Goal: Transaction & Acquisition: Purchase product/service

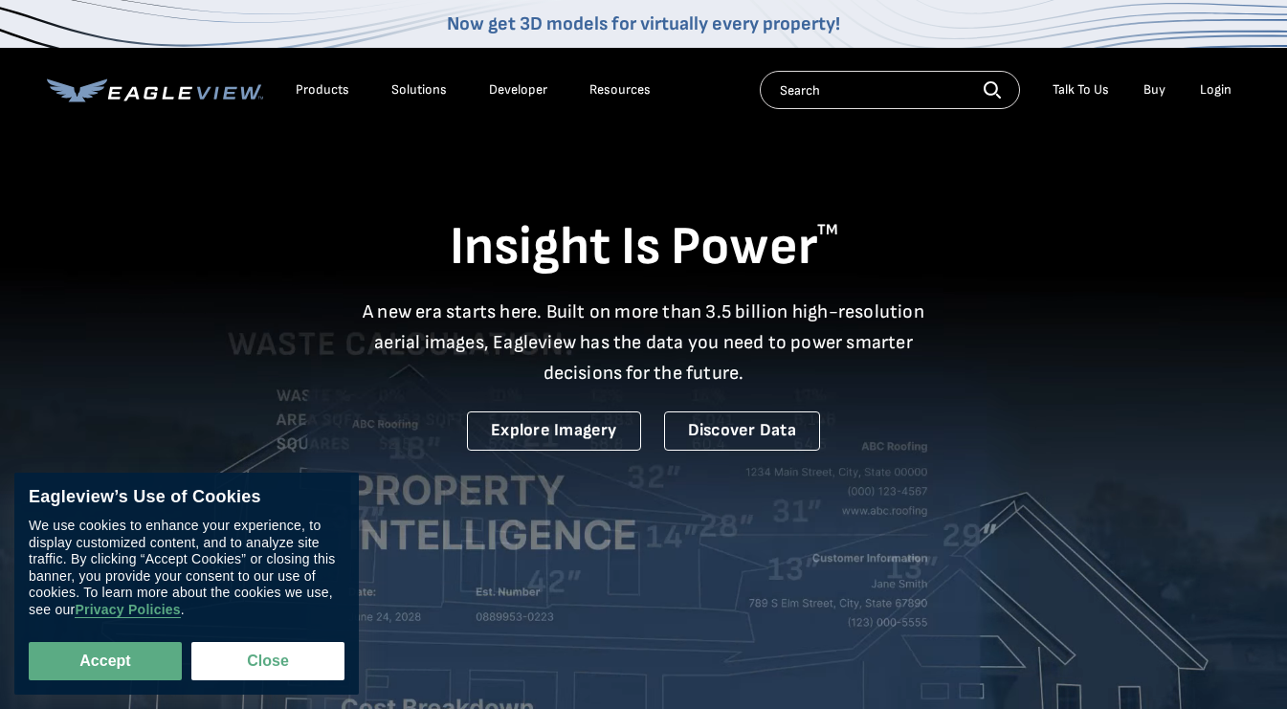
click at [1218, 90] on div "Login" at bounding box center [1216, 89] width 32 height 17
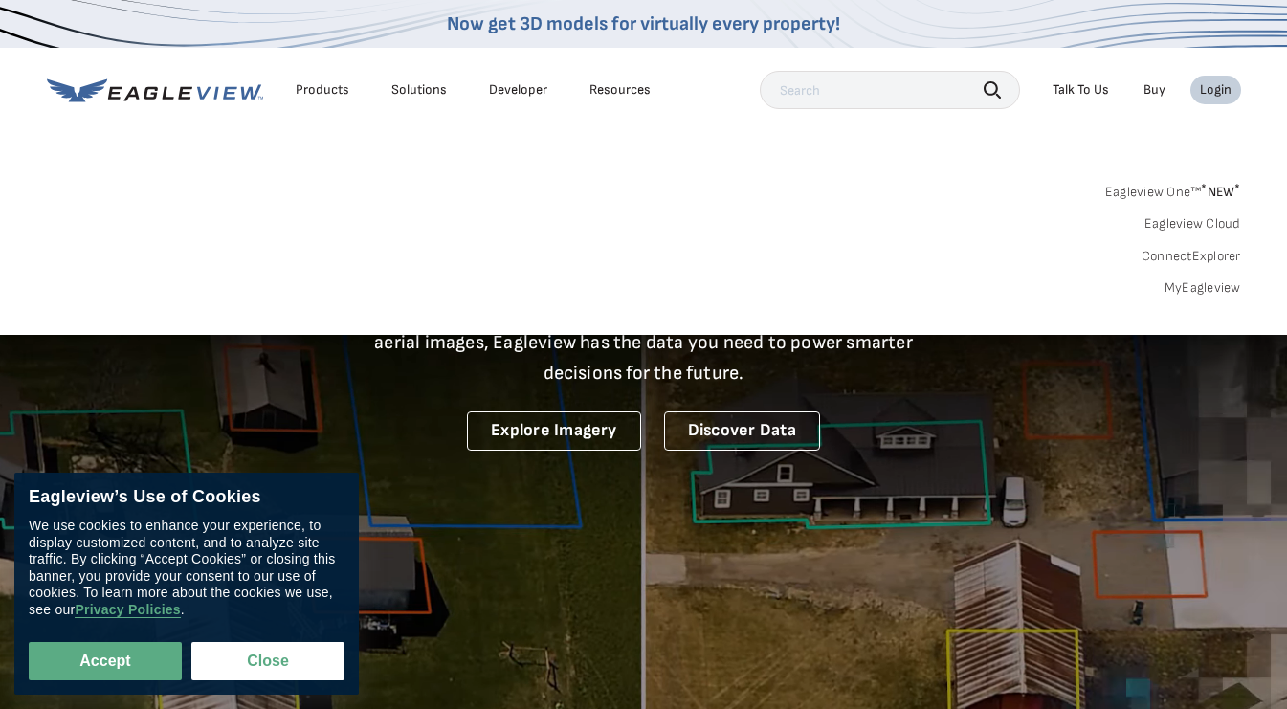
click at [1218, 90] on div "Login" at bounding box center [1216, 89] width 32 height 17
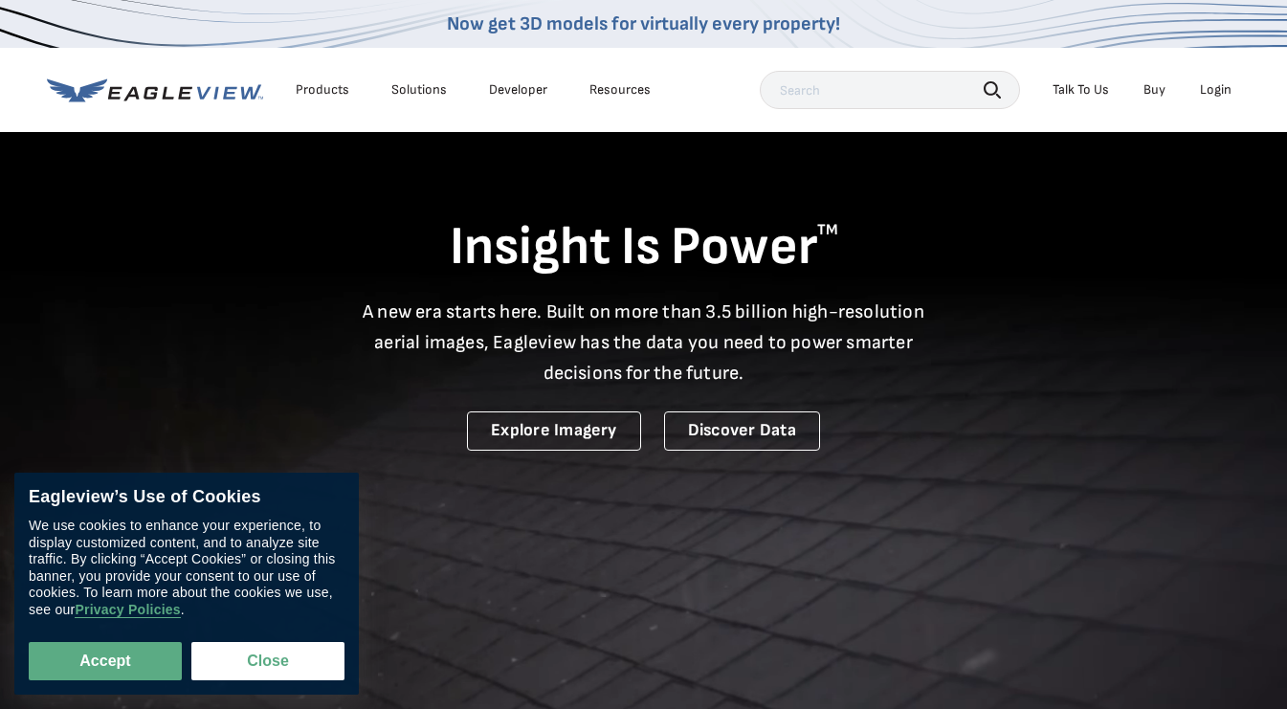
click at [1218, 90] on div "Login" at bounding box center [1216, 89] width 32 height 17
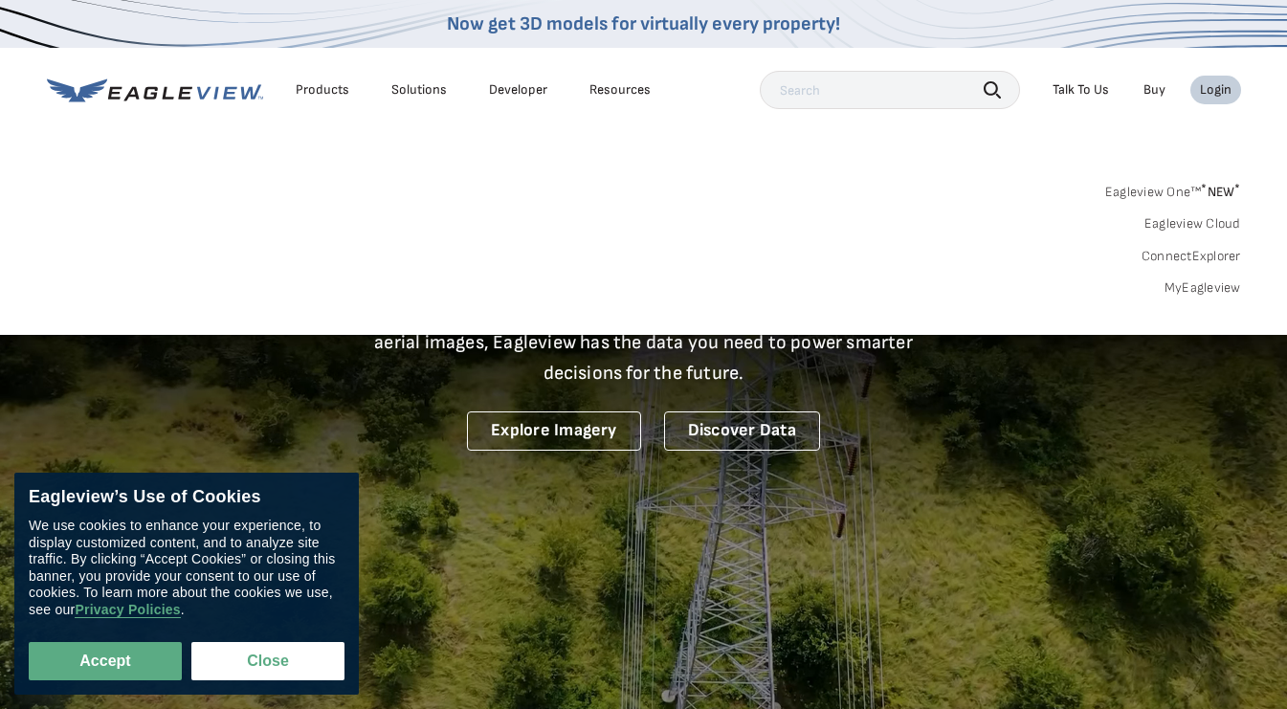
click at [1204, 281] on link "MyEagleview" at bounding box center [1202, 287] width 77 height 17
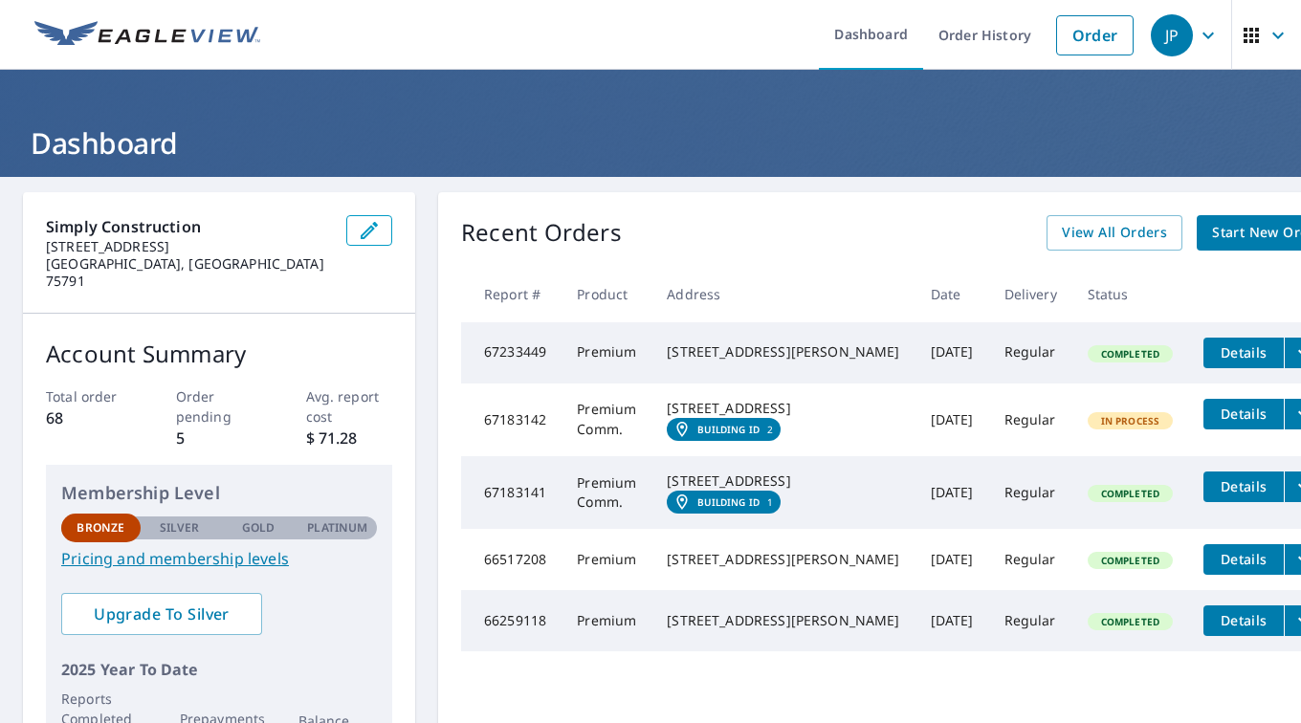
click at [1284, 430] on button "filesDropdownBtn-67183142" at bounding box center [1303, 414] width 39 height 31
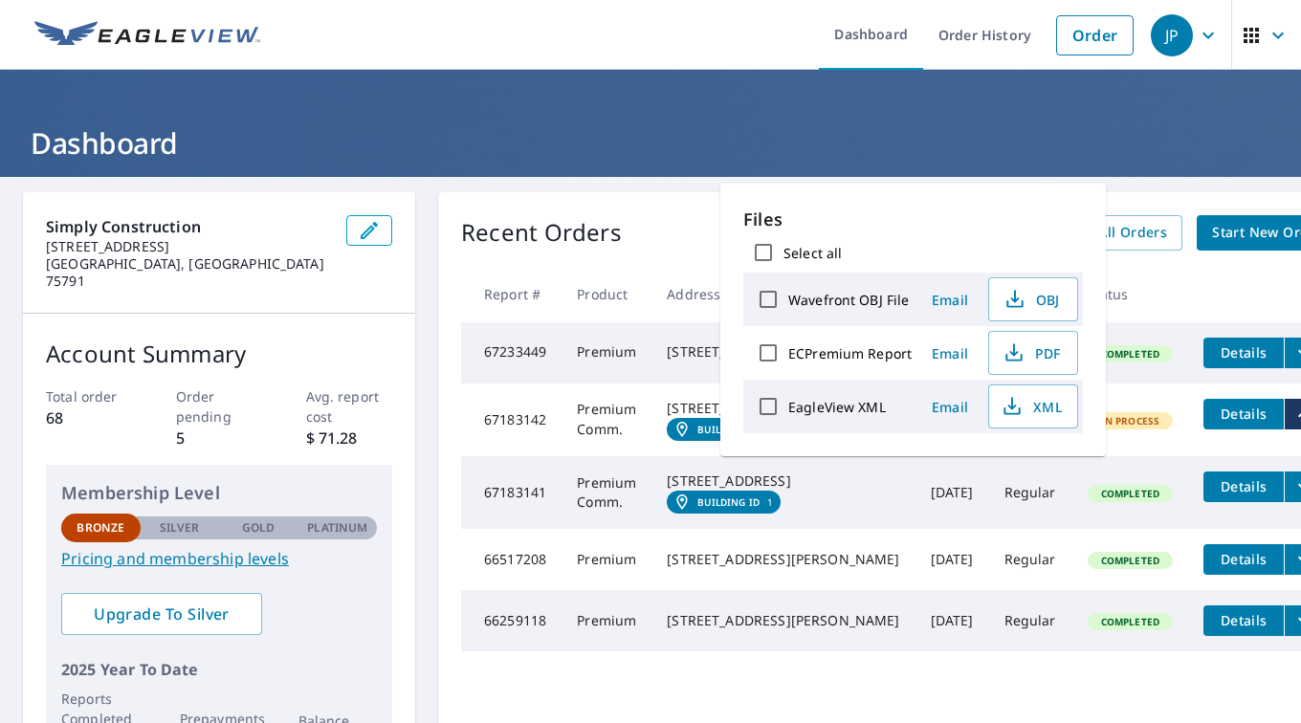
click at [1284, 430] on button "filesDropdownBtn-67183142" at bounding box center [1303, 414] width 39 height 31
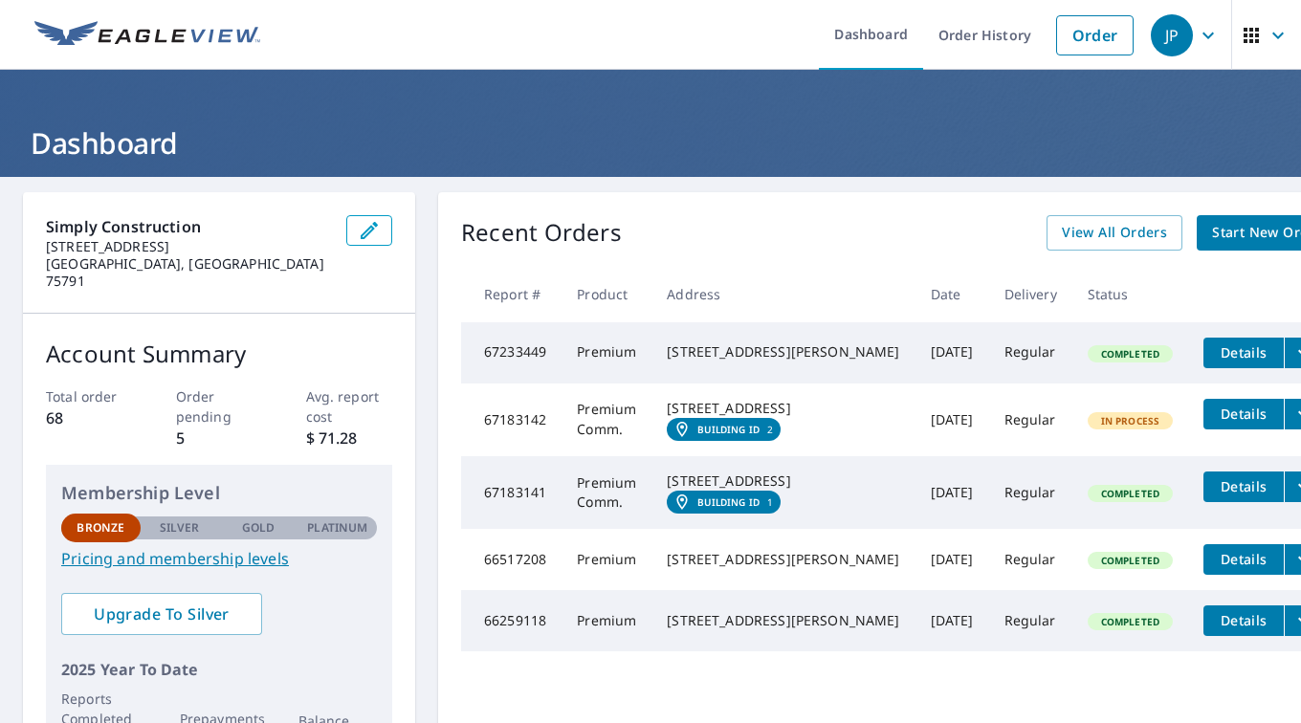
click at [1212, 228] on span "Start New Order" at bounding box center [1267, 233] width 111 height 24
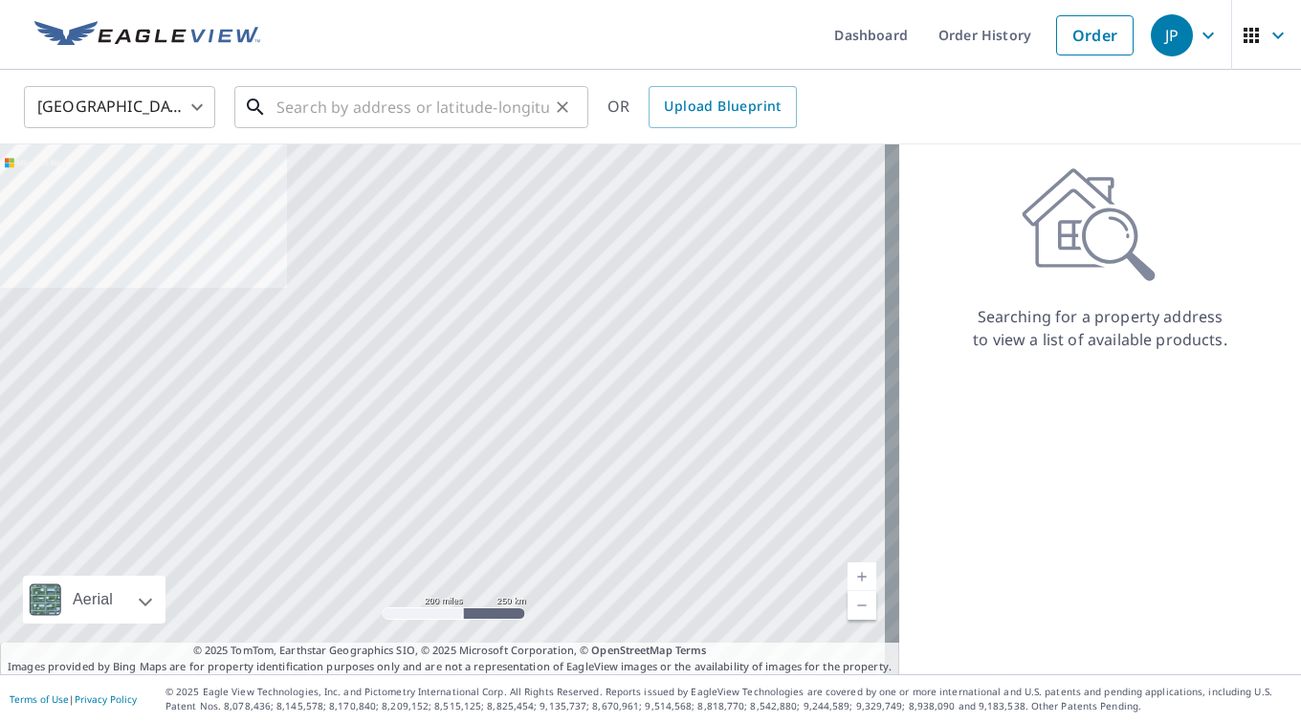
click at [324, 113] on input "text" at bounding box center [413, 107] width 273 height 54
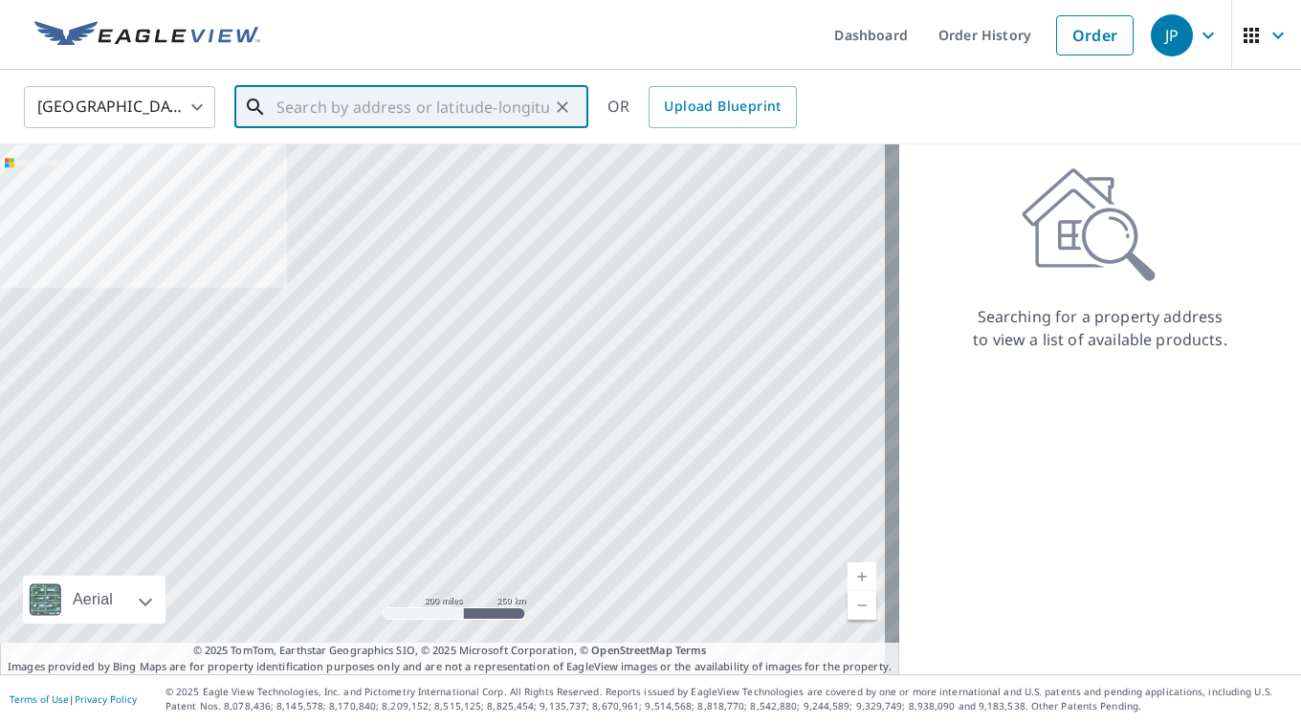
paste input "[STREET_ADDRESS]"
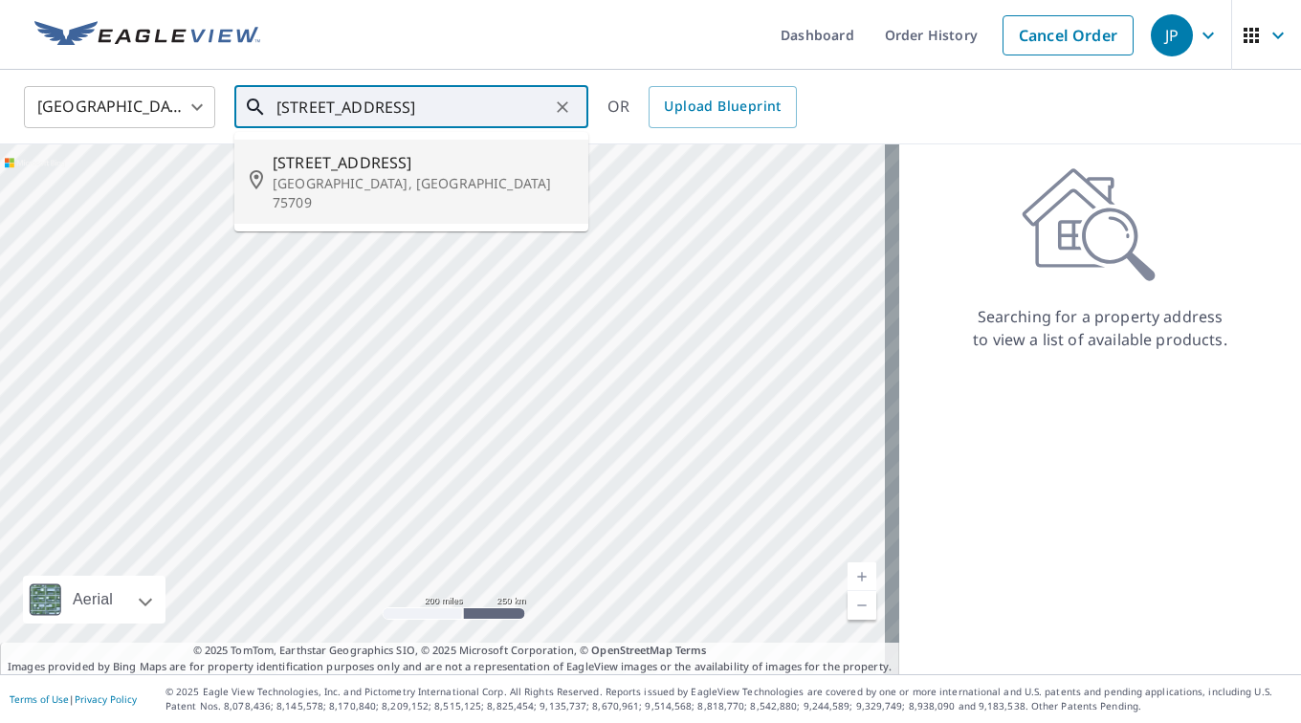
click at [343, 176] on p "[GEOGRAPHIC_DATA], [GEOGRAPHIC_DATA] 75709" at bounding box center [423, 193] width 300 height 38
type input "[STREET_ADDRESS][PERSON_NAME]"
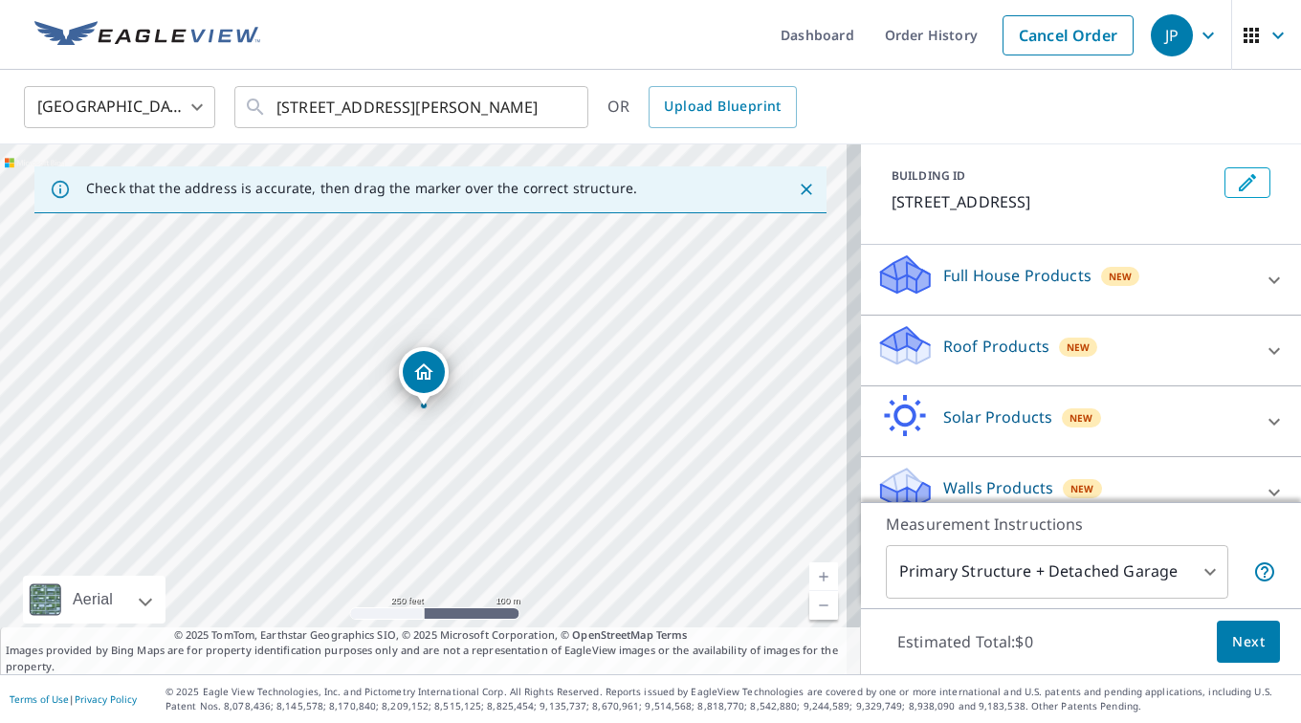
scroll to position [108, 0]
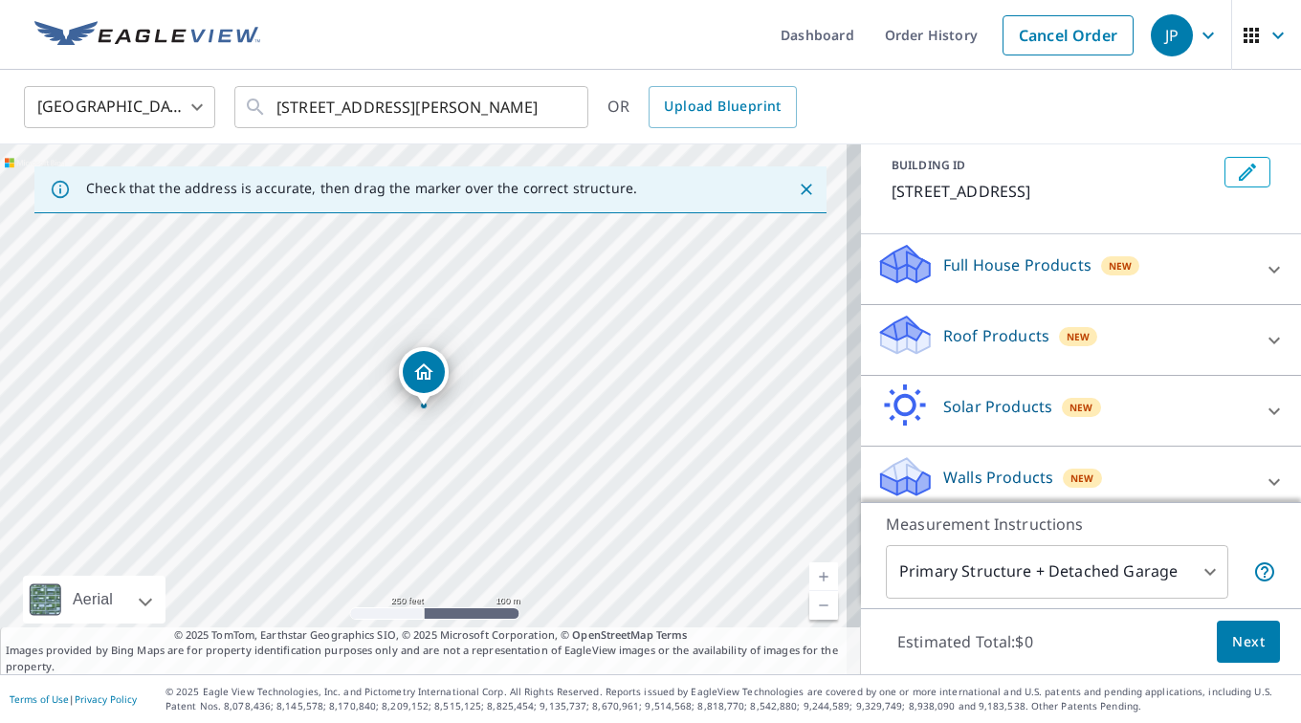
click at [1206, 324] on div "Roof Products New" at bounding box center [1063, 340] width 375 height 55
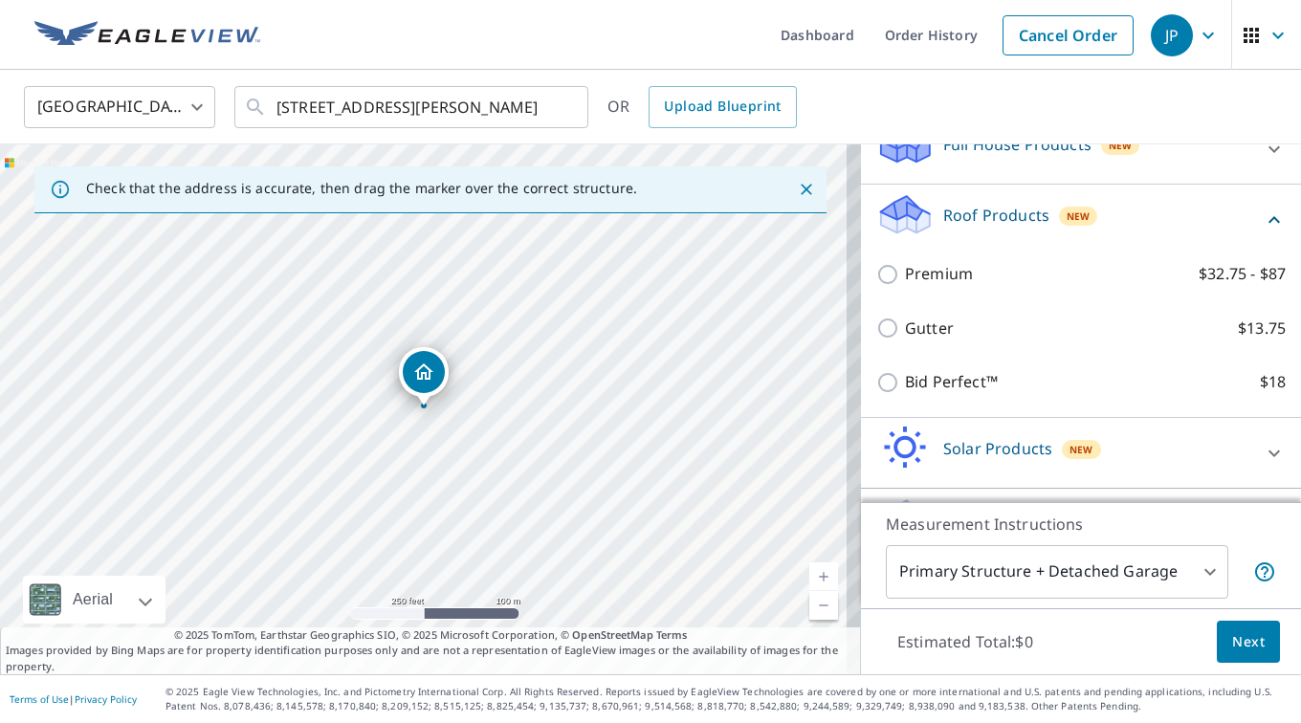
scroll to position [249, 0]
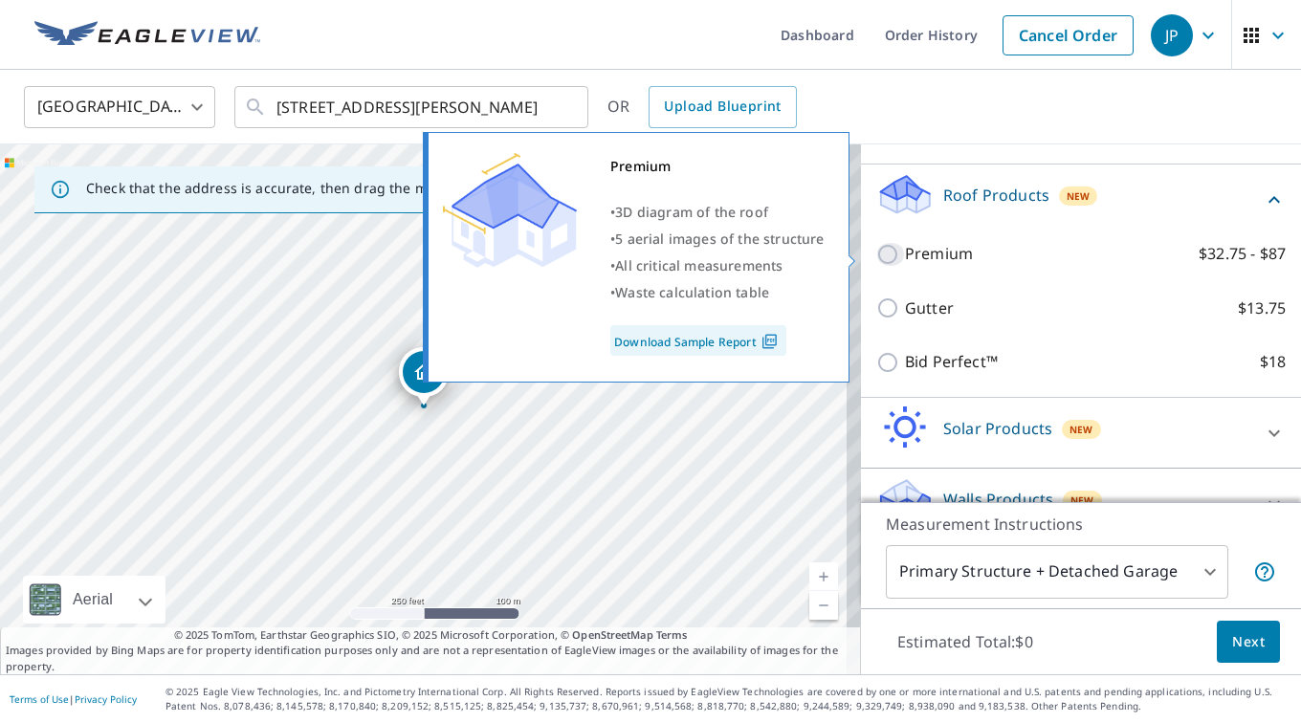
click at [876, 255] on input "Premium $32.75 - $87" at bounding box center [890, 254] width 29 height 23
checkbox input "true"
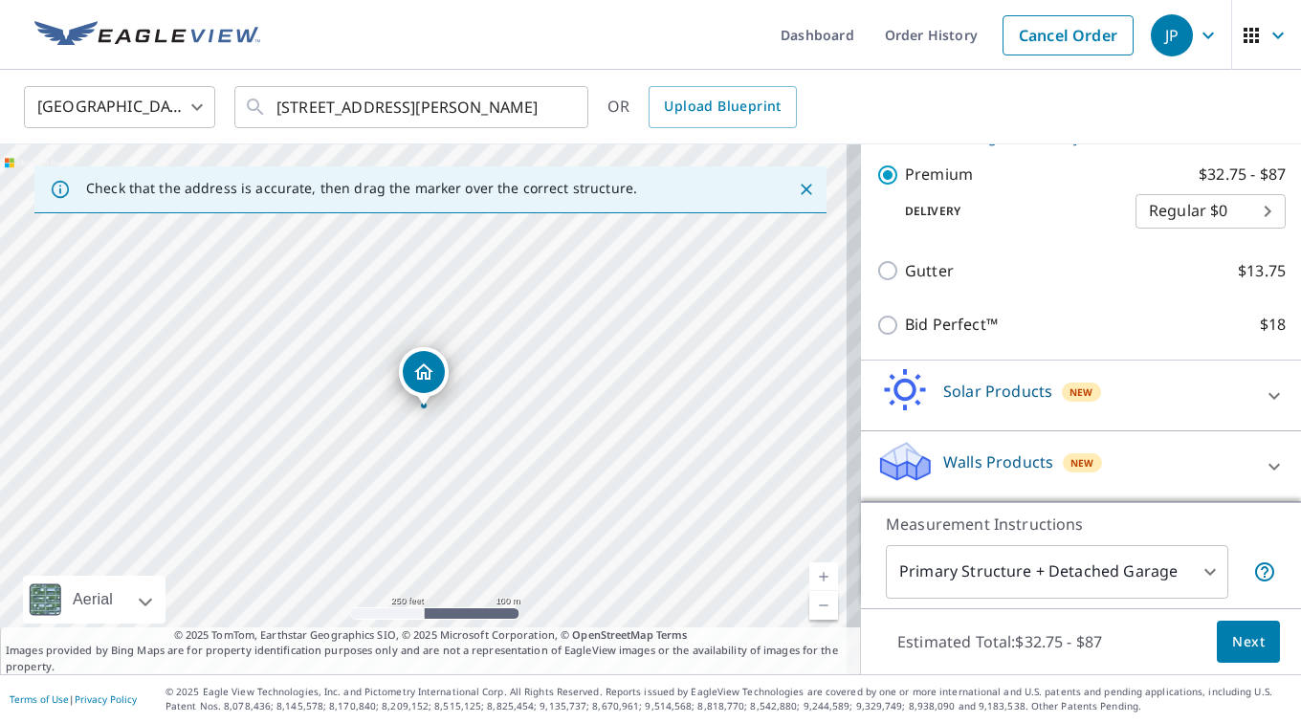
scroll to position [350, 0]
click at [1232, 650] on span "Next" at bounding box center [1248, 642] width 33 height 24
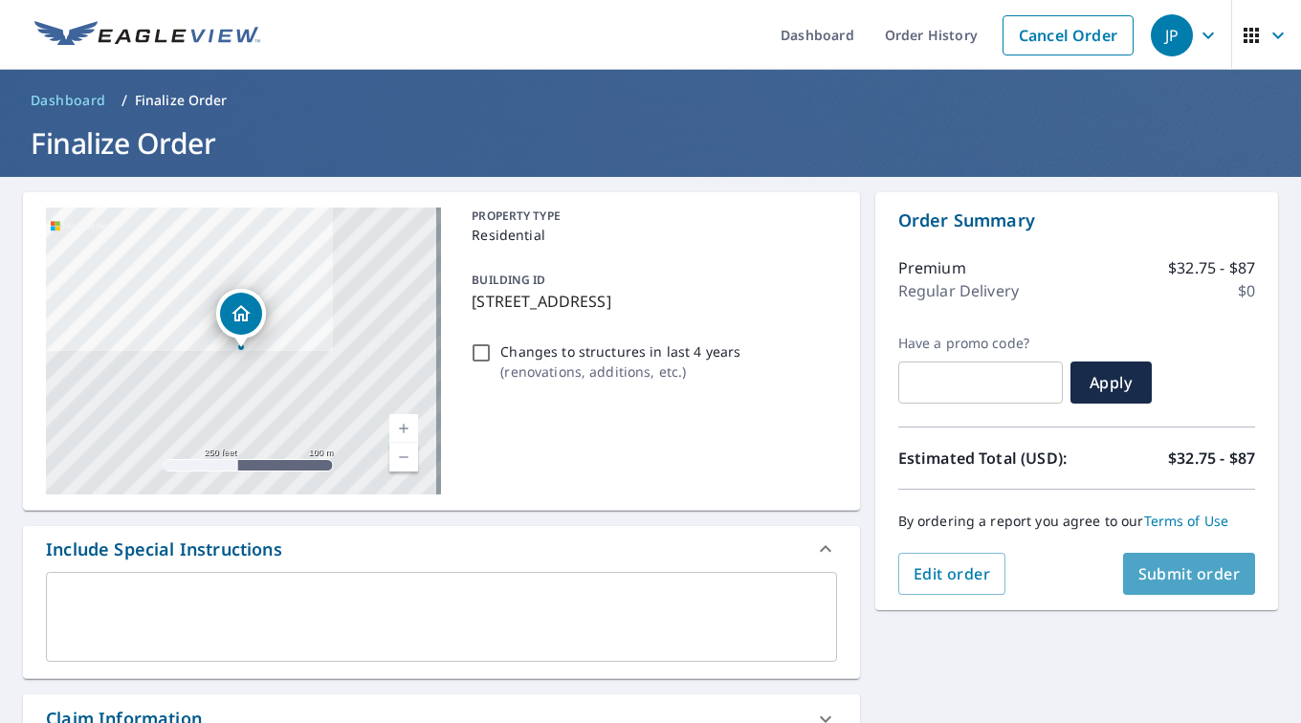
click at [1178, 574] on span "Submit order" at bounding box center [1190, 574] width 102 height 21
